Goal: Information Seeking & Learning: Learn about a topic

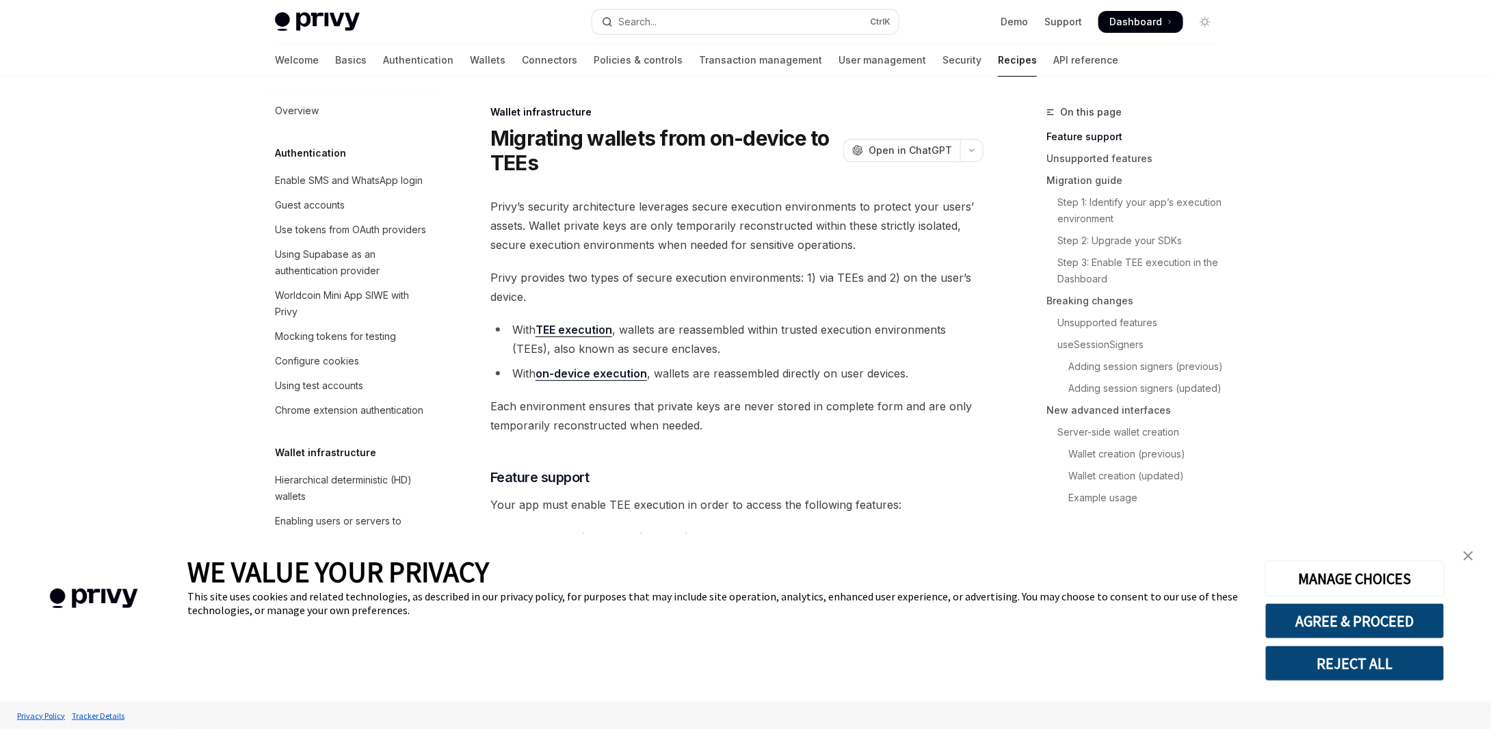
click at [1471, 553] on img "close banner" at bounding box center [1469, 556] width 10 height 10
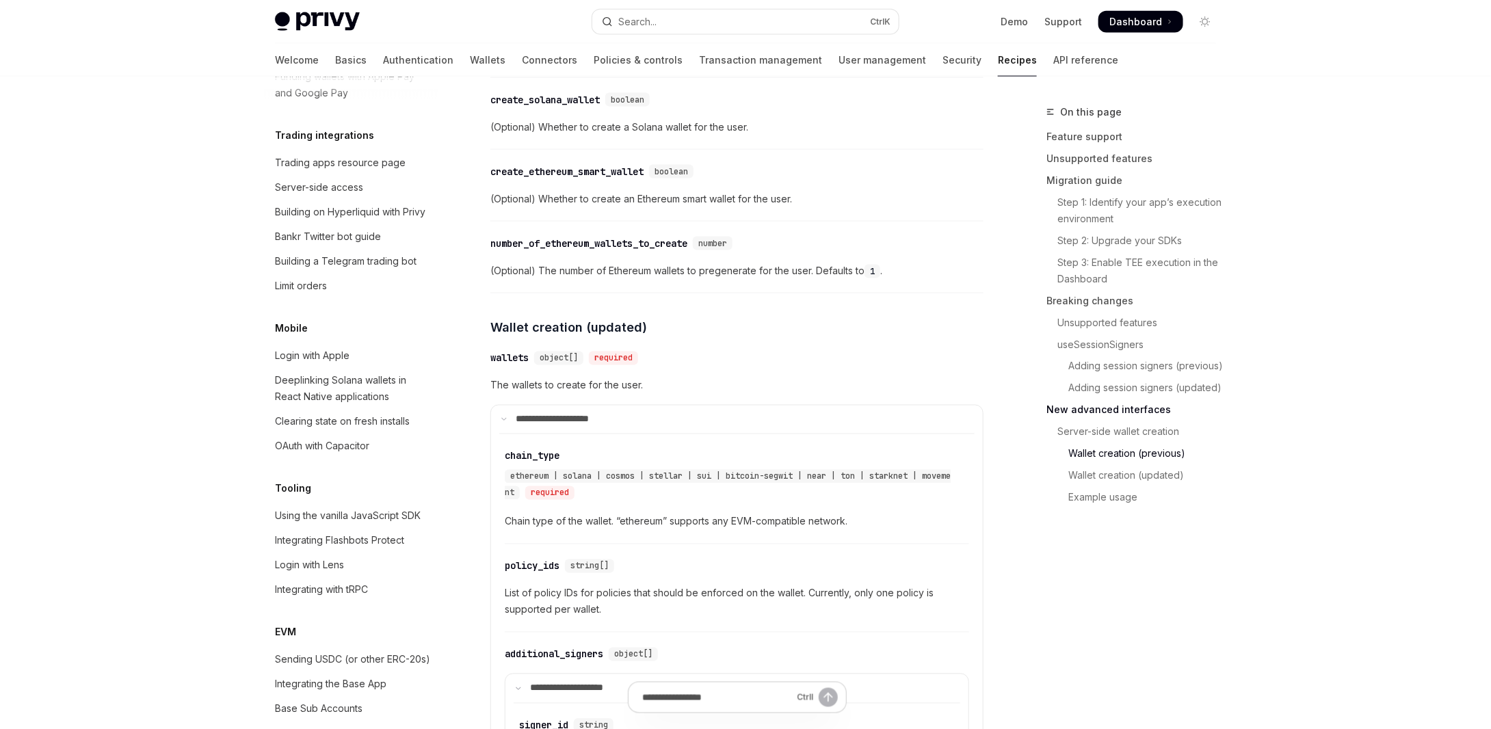
scroll to position [1383, 0]
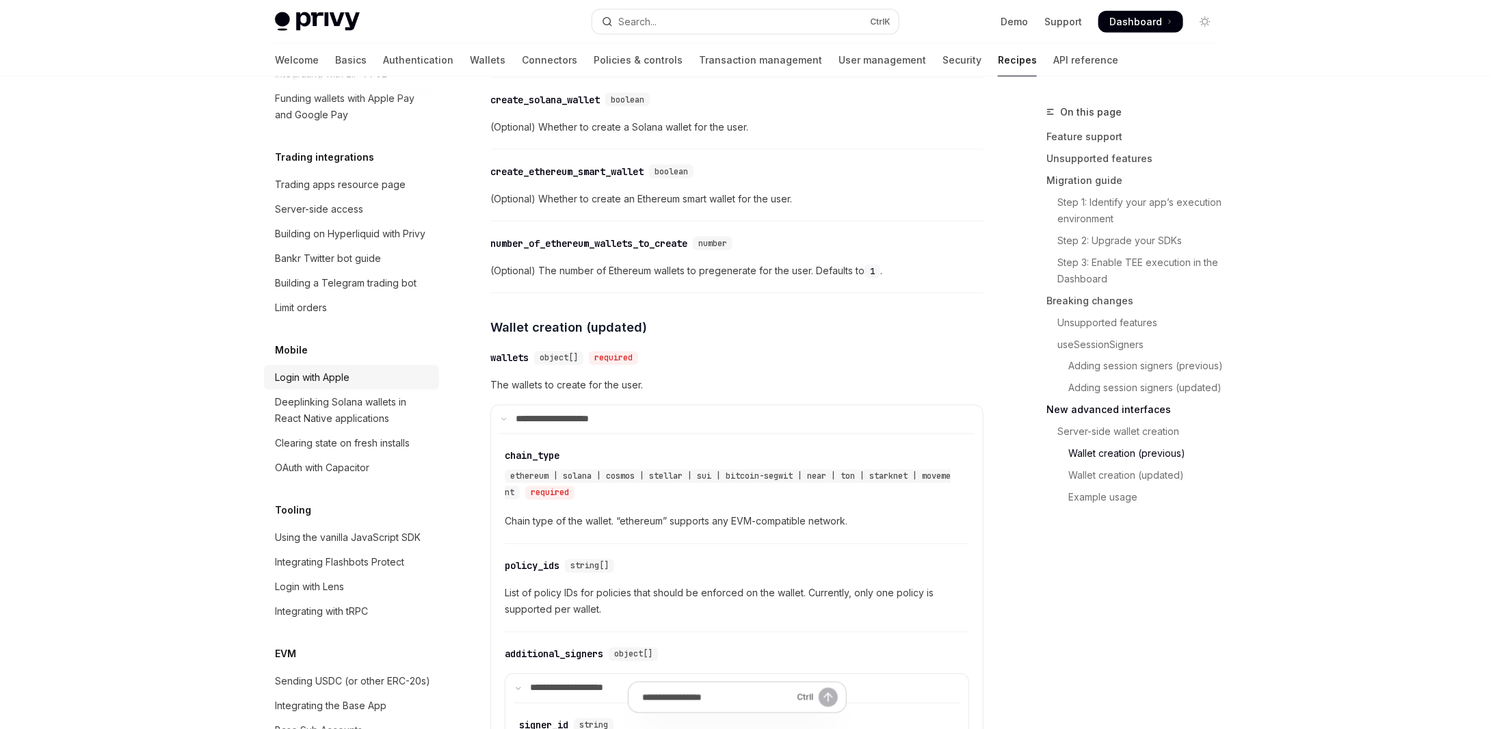
click at [361, 386] on div "Login with Apple" at bounding box center [353, 377] width 156 height 16
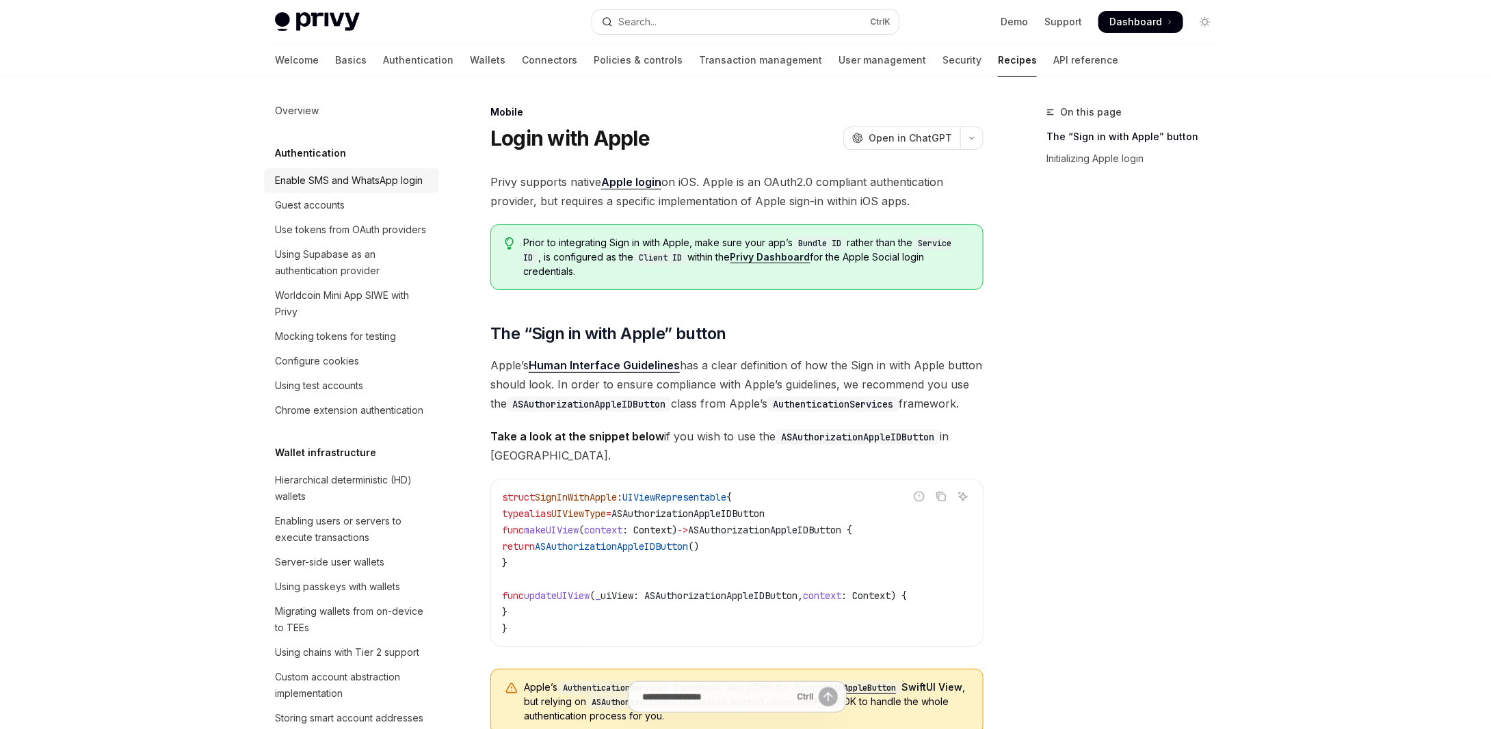
click at [339, 176] on div "Enable SMS and WhatsApp login" at bounding box center [349, 180] width 148 height 16
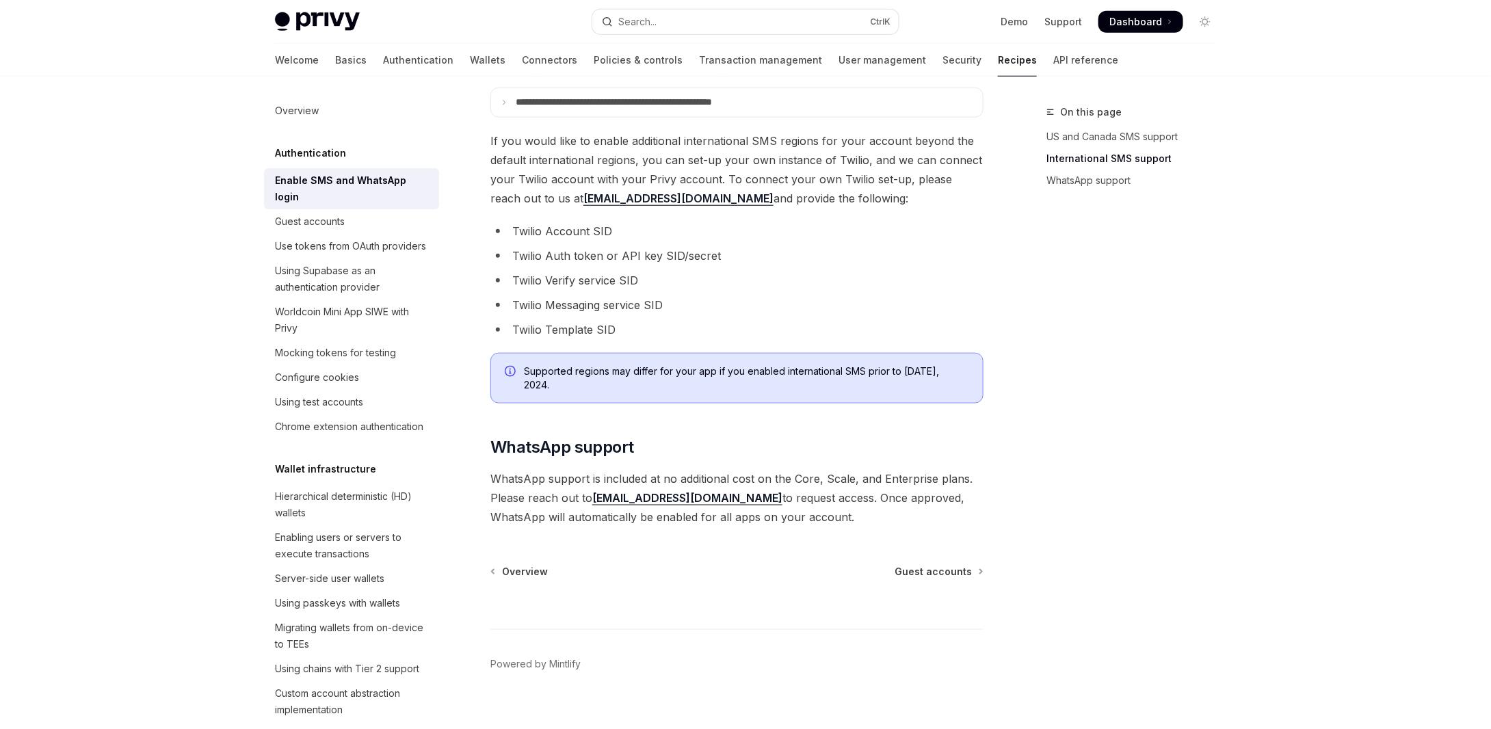
scroll to position [638, 0]
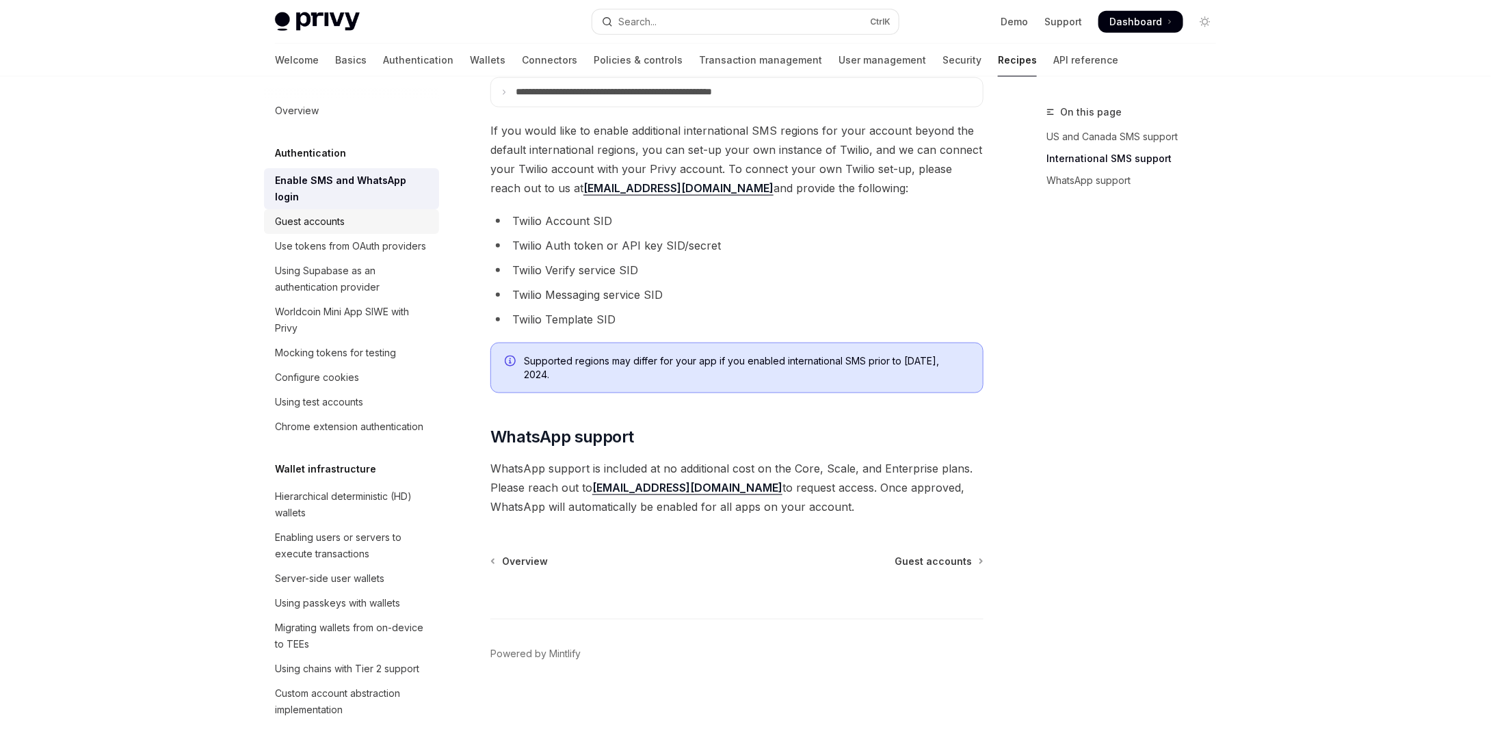
click at [403, 223] on div "Guest accounts" at bounding box center [353, 221] width 156 height 16
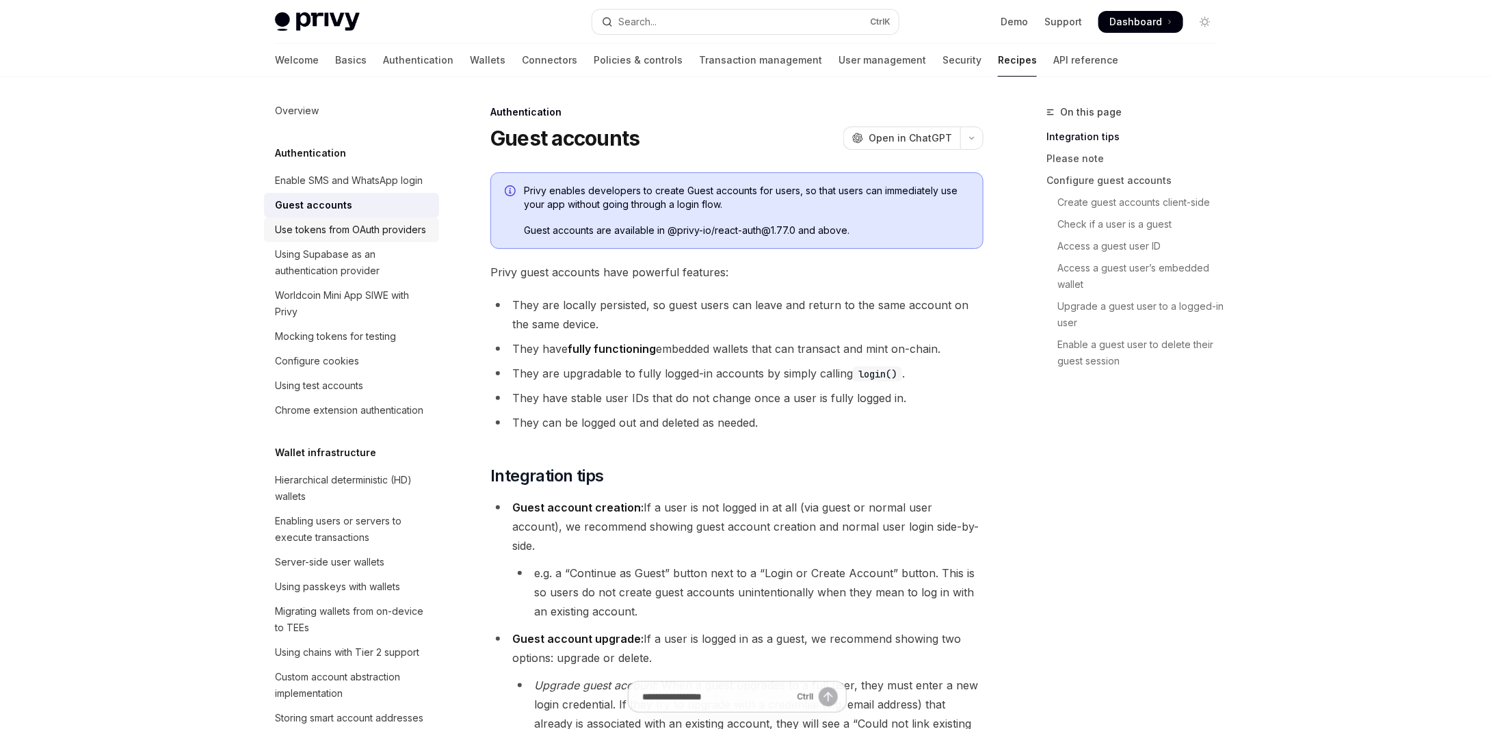
click at [367, 238] on div "Use tokens from OAuth providers" at bounding box center [350, 230] width 151 height 16
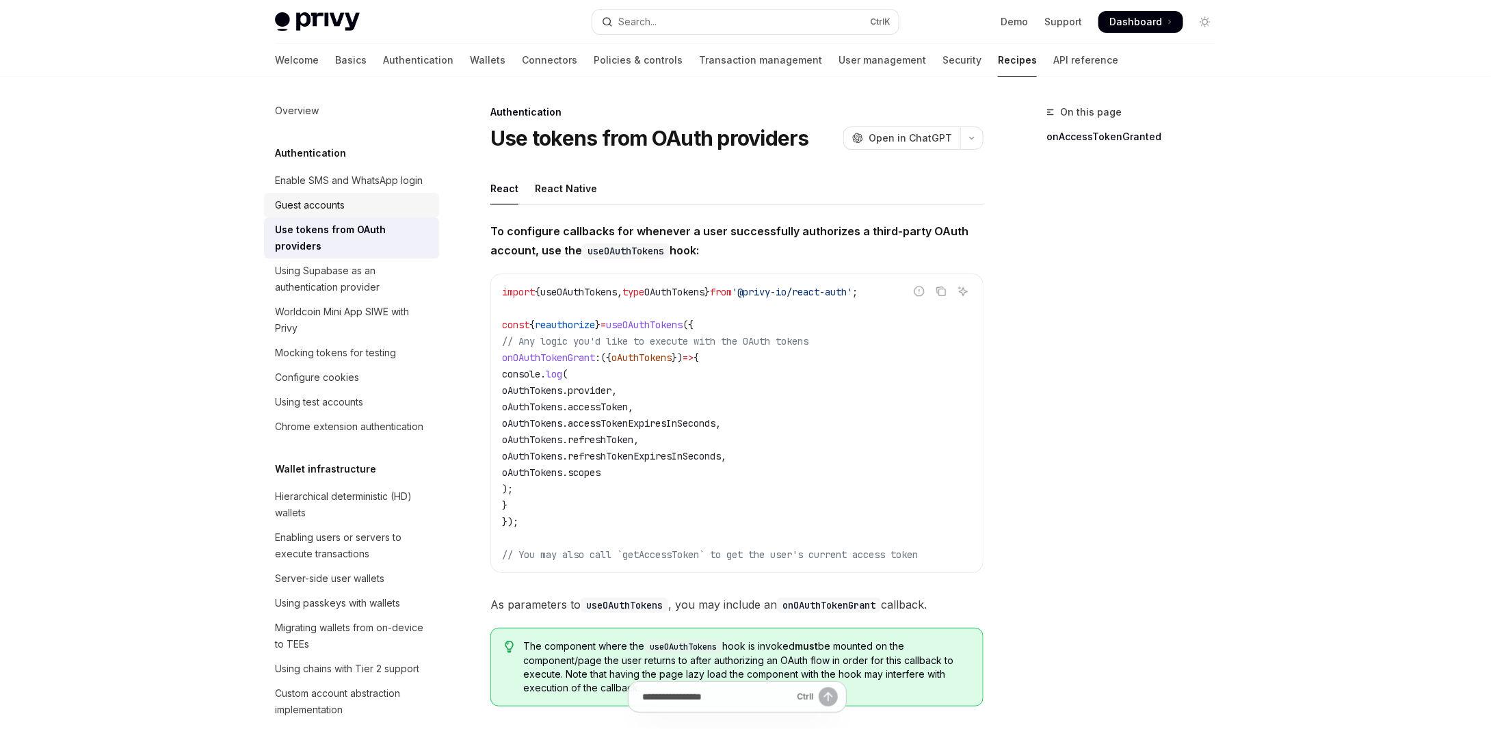
click at [352, 213] on div "Guest accounts" at bounding box center [353, 205] width 156 height 16
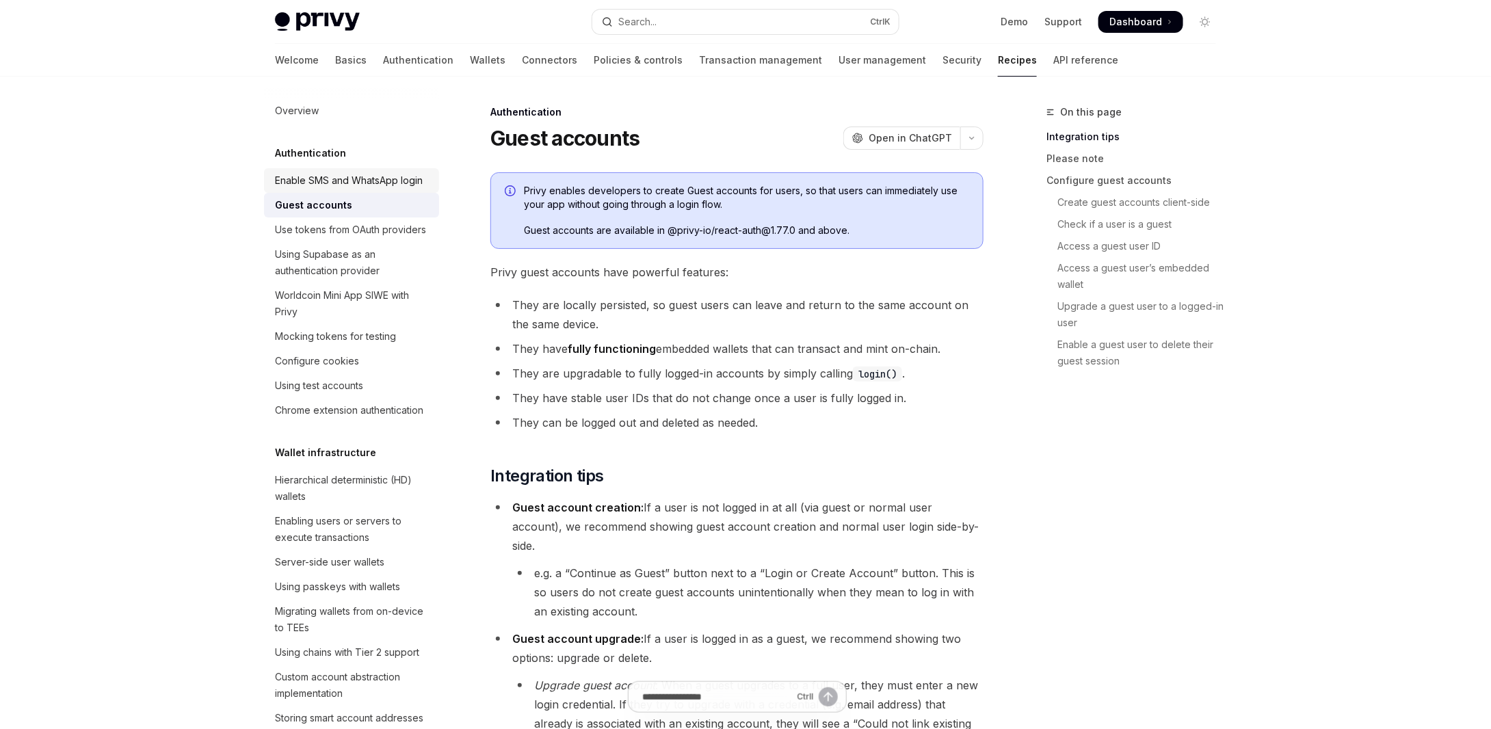
click at [376, 189] on div "Enable SMS and WhatsApp login" at bounding box center [349, 180] width 148 height 16
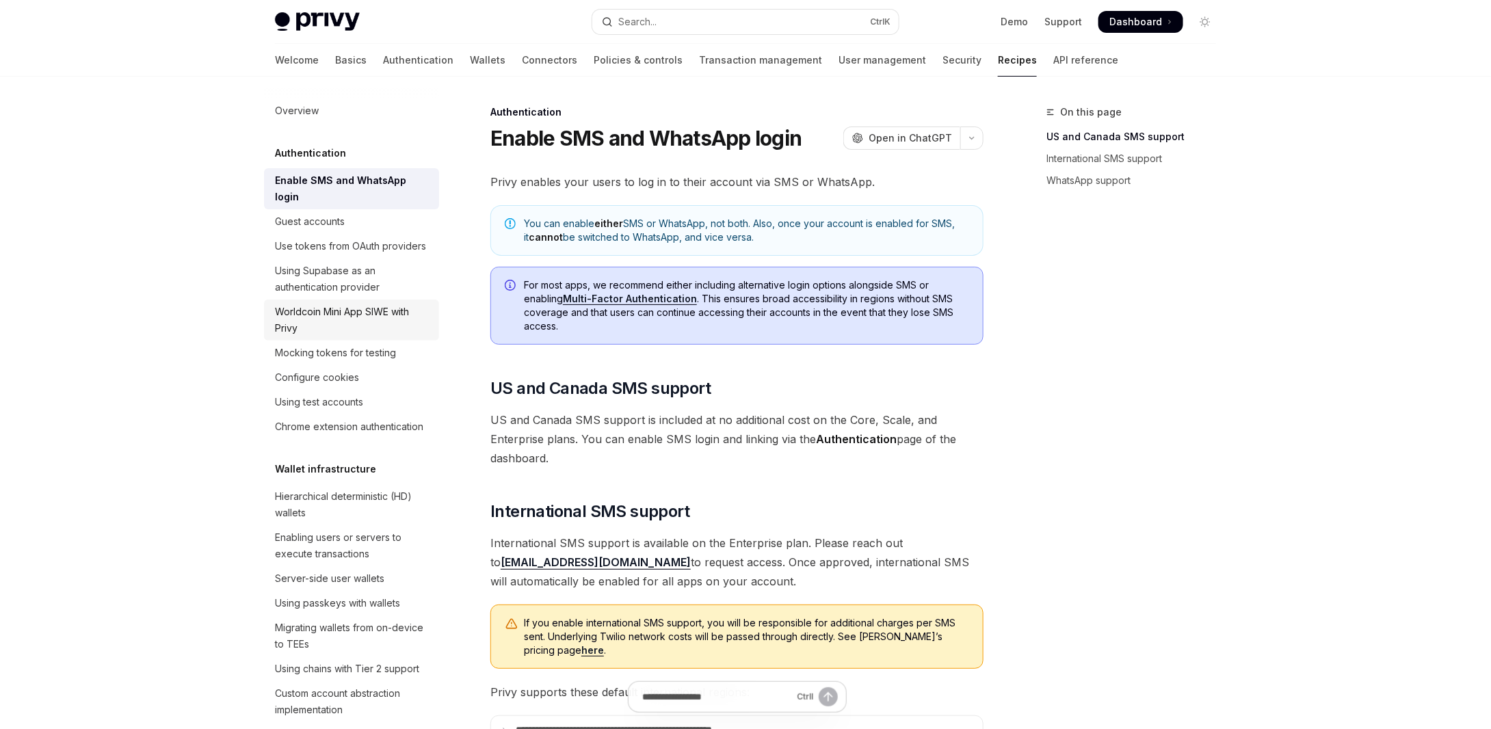
click at [371, 337] on div "Worldcoin Mini App SIWE with Privy" at bounding box center [353, 320] width 156 height 33
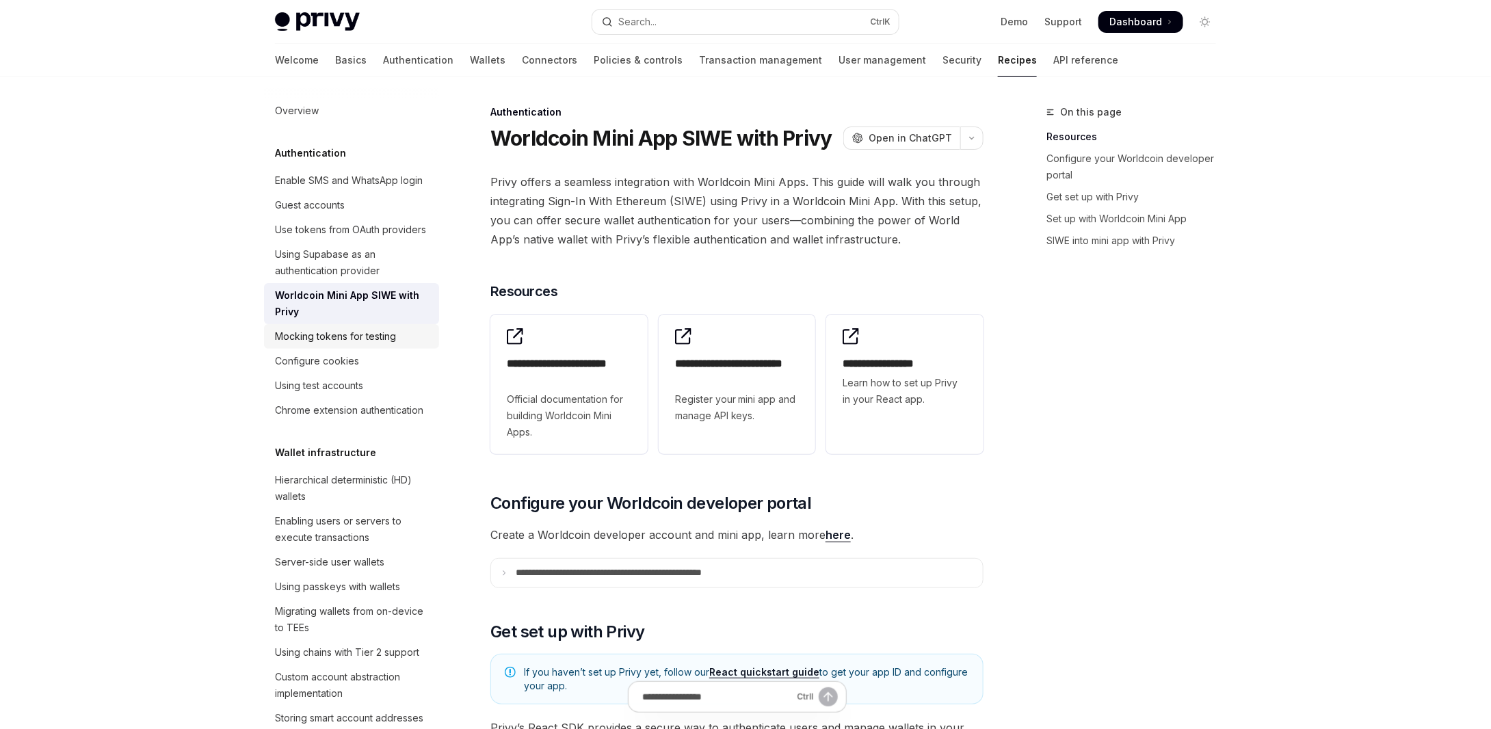
click at [363, 349] on link "Mocking tokens for testing" at bounding box center [351, 336] width 175 height 25
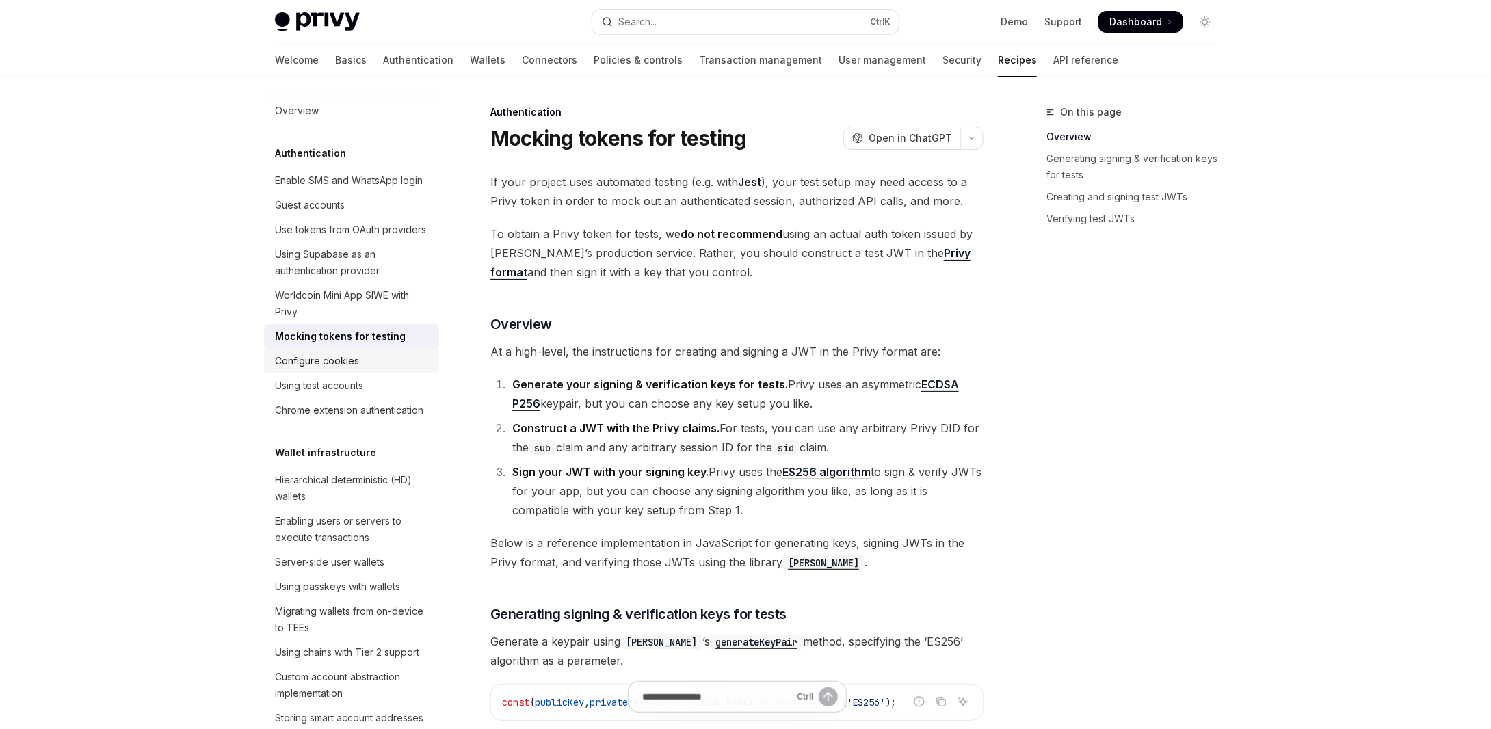
click at [345, 369] on div "Configure cookies" at bounding box center [317, 361] width 84 height 16
type textarea "*"
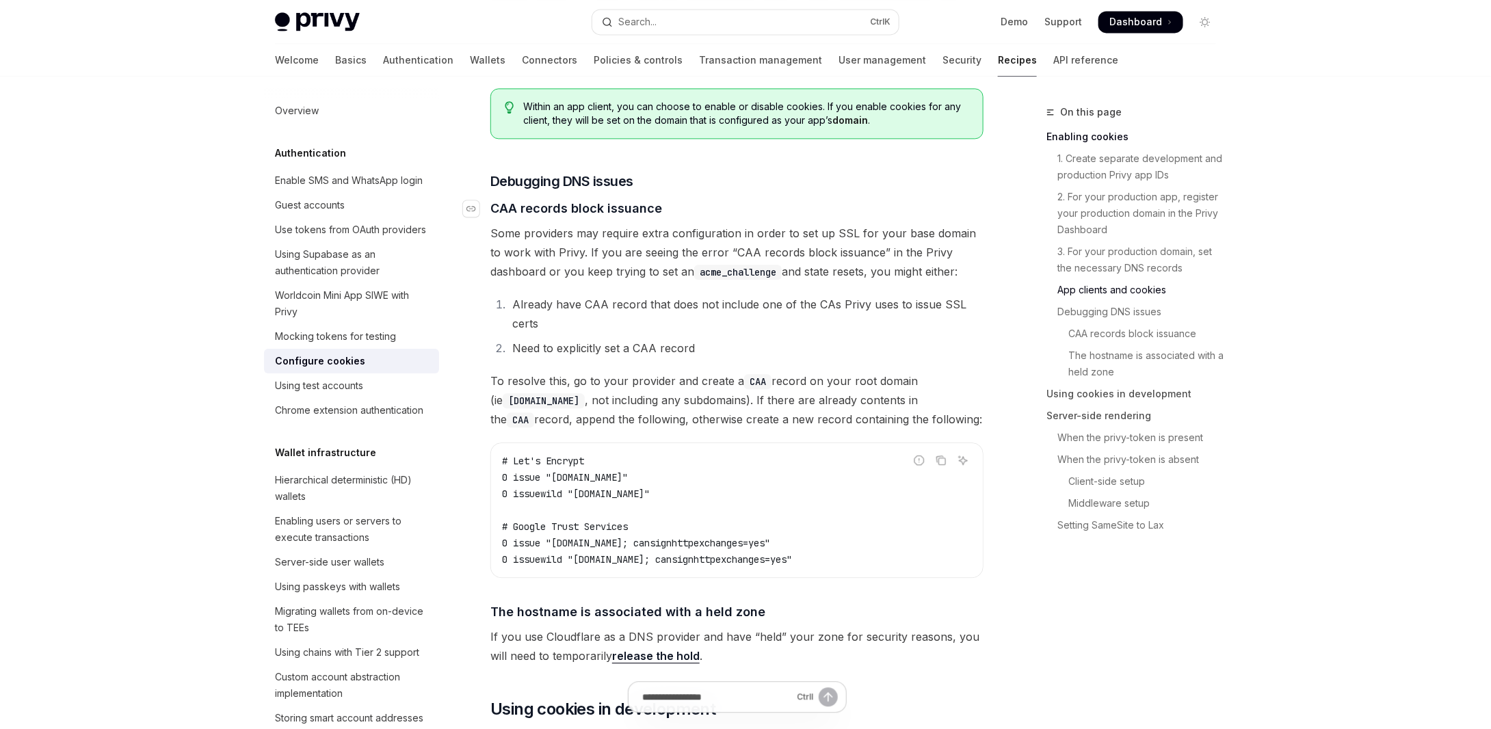
scroll to position [1824, 0]
